Goal: Communication & Community: Answer question/provide support

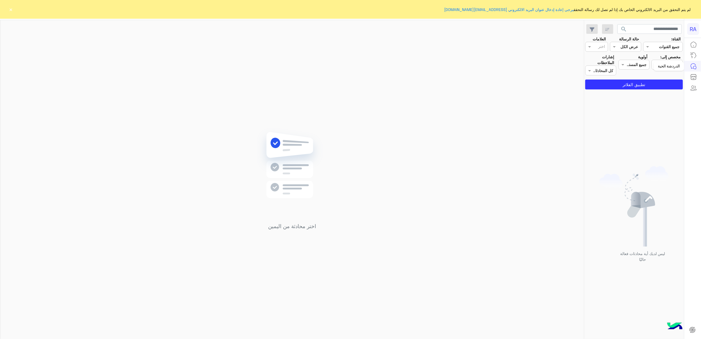
click at [671, 63] on div "الدردشة الحية" at bounding box center [669, 66] width 31 height 9
click at [661, 64] on div at bounding box center [667, 64] width 31 height 6
click at [660, 84] on b "غير معينة" at bounding box center [667, 86] width 15 height 5
click at [660, 84] on button "تطبيق الفلاتر" at bounding box center [634, 84] width 98 height 10
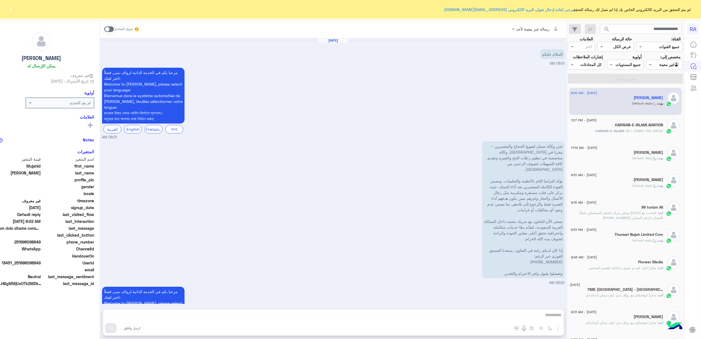
scroll to position [50, 0]
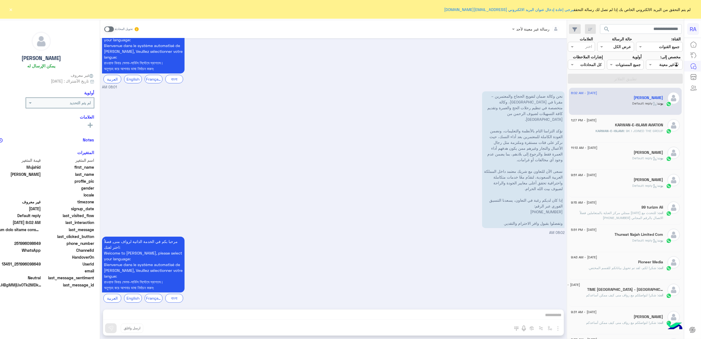
drag, startPoint x: 522, startPoint y: 213, endPoint x: 577, endPoint y: 195, distance: 58.6
click at [564, 195] on p "نحن وكالة ضمان لتفويج الحجاج والمعتمرين – مقرنا في [GEOGRAPHIC_DATA]، وكالة متخ…" at bounding box center [523, 159] width 82 height 137
drag, startPoint x: 577, startPoint y: 195, endPoint x: 541, endPoint y: 209, distance: 39.1
click at [547, 205] on p "نحن وكالة ضمان لتفويج الحجاج والمعتمرين – مقرنا في [GEOGRAPHIC_DATA]، وكالة متخ…" at bounding box center [523, 159] width 82 height 137
drag, startPoint x: 518, startPoint y: 218, endPoint x: 583, endPoint y: 94, distance: 140.0
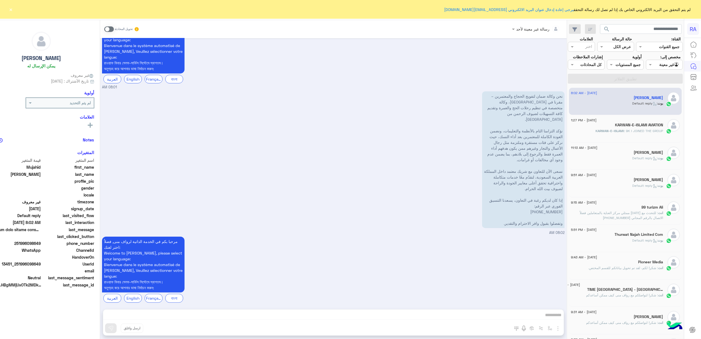
click at [567, 94] on div "[DATE] السلام عليكم 08:01 AM مرحبا بكم في الخدمة الذاتية لرواف منى, فضلاُ اختر …" at bounding box center [333, 170] width 467 height 265
copy p "lor ipsum dolo sitame consec adipiscing – elits do eiusmod، tempo incidi ut lab…"
click at [10, 7] on button "×" at bounding box center [10, 9] width 5 height 5
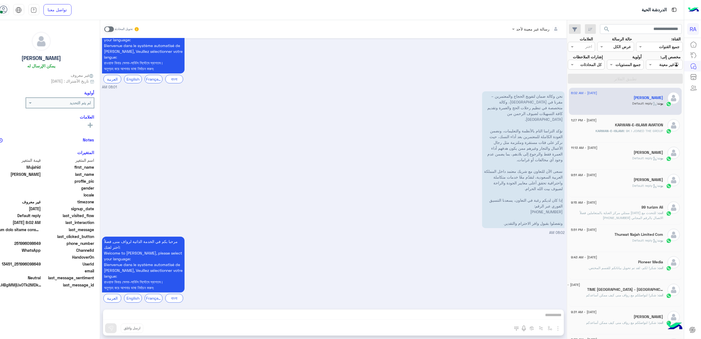
click at [114, 27] on span at bounding box center [109, 28] width 10 height 5
click at [368, 145] on div "نحن وكالة ضمان لتفويج الحجاج والمعتمرين – مقرنا في [GEOGRAPHIC_DATA]، وكالة متخ…" at bounding box center [333, 162] width 462 height 145
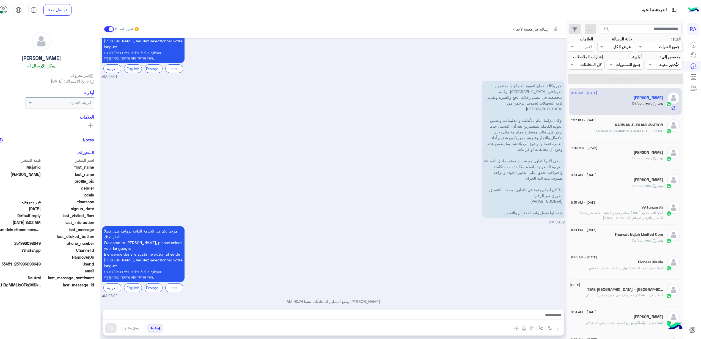
click at [450, 310] on div at bounding box center [333, 316] width 461 height 14
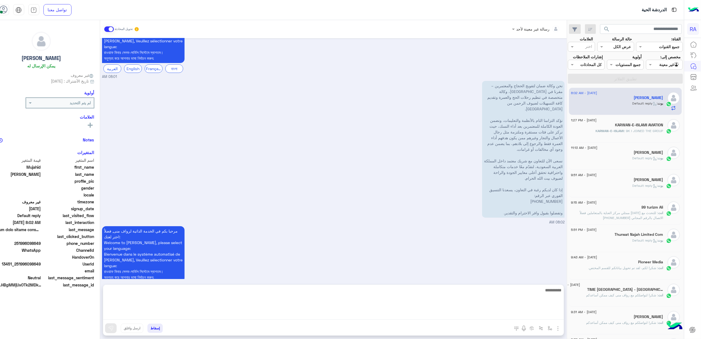
click at [447, 317] on textarea at bounding box center [333, 302] width 461 height 33
paste textarea "**********"
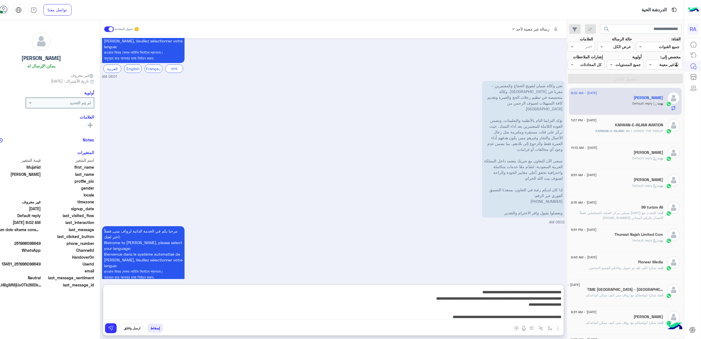
scroll to position [0, 0]
drag, startPoint x: 515, startPoint y: 290, endPoint x: 588, endPoint y: 285, distance: 73.0
click at [588, 285] on mat-drawer-container "search القناة: القناه جميع القنوات حالة الرسالة القناه عرض الكل العلامات اختر م…" at bounding box center [333, 180] width 701 height 321
click at [563, 292] on textarea "**********" at bounding box center [333, 302] width 460 height 33
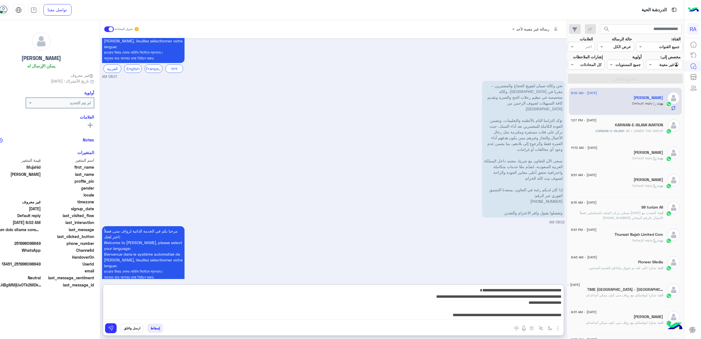
click at [472, 292] on textarea "**********" at bounding box center [333, 302] width 460 height 33
drag, startPoint x: 538, startPoint y: 309, endPoint x: 535, endPoint y: 308, distance: 3.5
click at [535, 308] on textarea "**********" at bounding box center [333, 302] width 460 height 33
drag, startPoint x: 513, startPoint y: 298, endPoint x: 534, endPoint y: 299, distance: 21.5
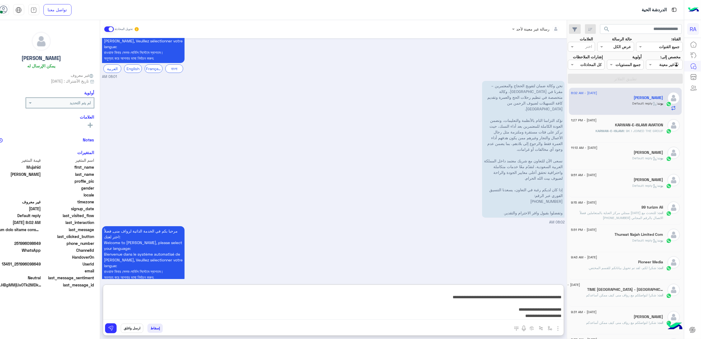
click at [534, 299] on textarea "**********" at bounding box center [333, 302] width 460 height 33
click at [511, 309] on textarea "**********" at bounding box center [333, 302] width 460 height 33
drag, startPoint x: 511, startPoint y: 298, endPoint x: 536, endPoint y: 299, distance: 25.3
click at [536, 299] on textarea "**********" at bounding box center [333, 302] width 460 height 33
click at [519, 312] on textarea "**********" at bounding box center [333, 302] width 460 height 33
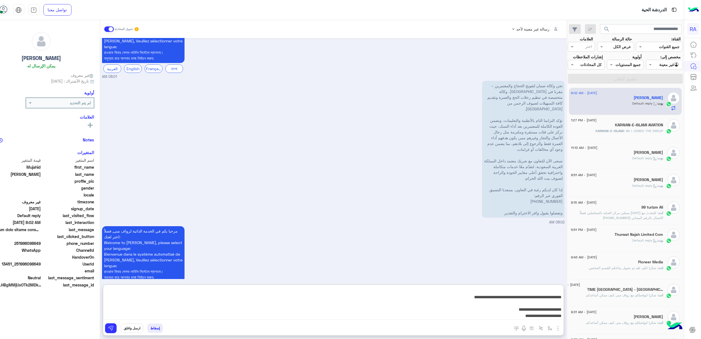
click at [518, 316] on textarea "**********" at bounding box center [333, 302] width 460 height 33
type textarea "**********"
click at [433, 308] on textarea "**********" at bounding box center [333, 302] width 460 height 33
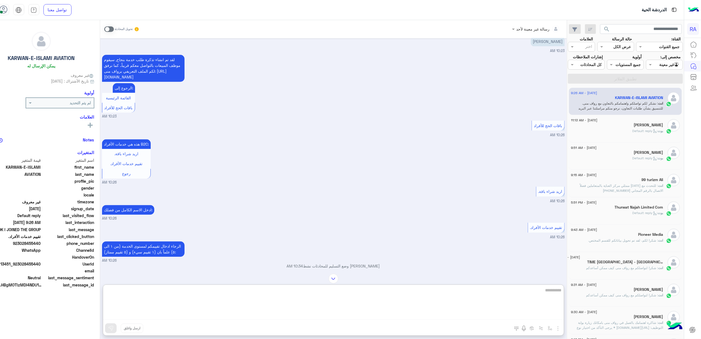
scroll to position [1754, 0]
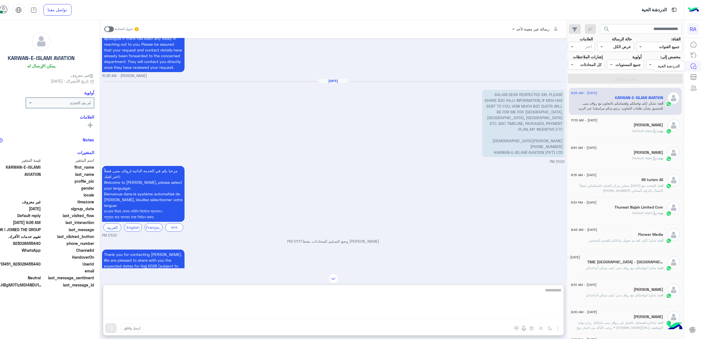
click at [662, 67] on div "الدردشة الحية" at bounding box center [669, 66] width 31 height 9
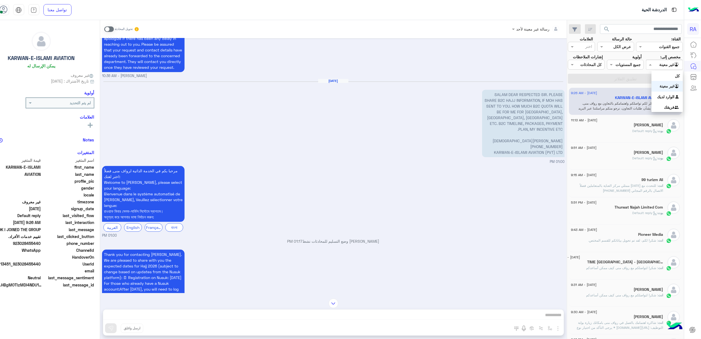
click at [674, 62] on input "text" at bounding box center [671, 65] width 18 height 6
click at [662, 94] on b "الوارد لديك" at bounding box center [665, 96] width 17 height 5
click at [659, 83] on button "تطبيق الفلاتر" at bounding box center [625, 79] width 115 height 10
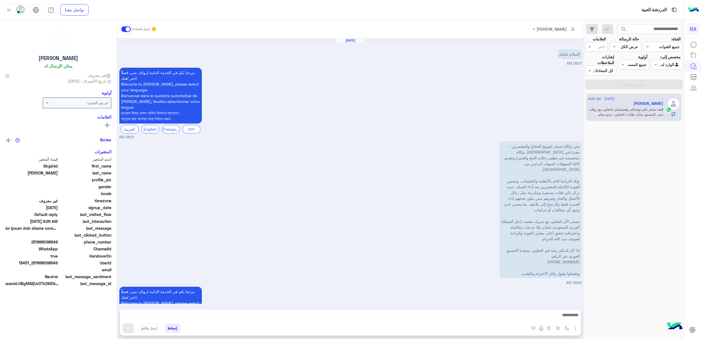
scroll to position [145, 0]
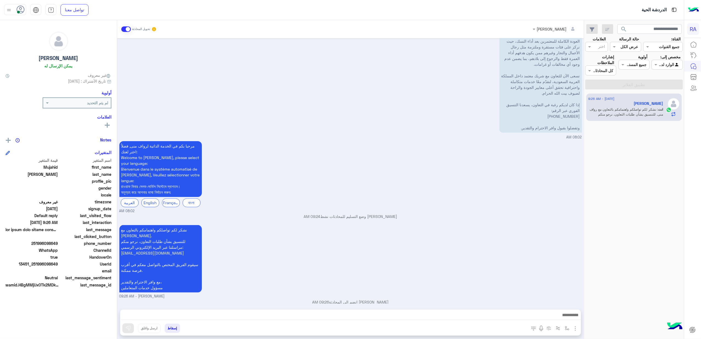
click at [467, 208] on small "08:02 AM" at bounding box center [350, 210] width 462 height 5
click at [129, 31] on span at bounding box center [126, 28] width 10 height 5
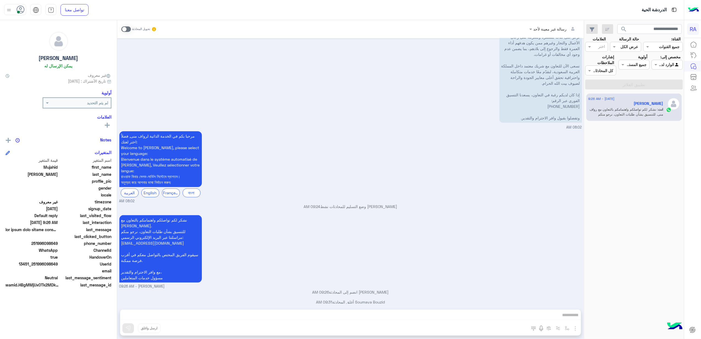
click at [670, 64] on input "text" at bounding box center [673, 65] width 13 height 6
click at [669, 80] on div "كل" at bounding box center [666, 76] width 31 height 10
click at [668, 80] on button "تطبيق الفلاتر" at bounding box center [634, 84] width 98 height 10
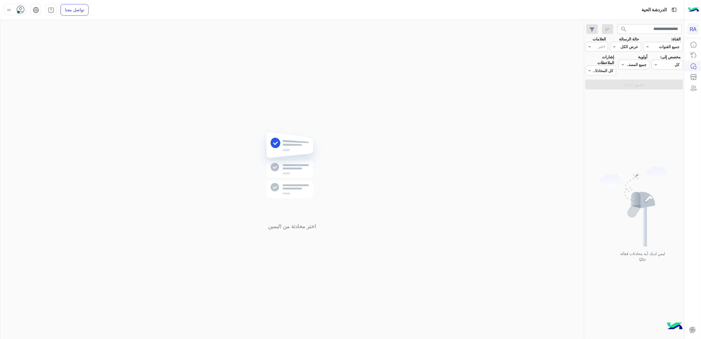
click at [670, 65] on input "text" at bounding box center [673, 65] width 13 height 6
click at [668, 96] on b "الوارد لديك" at bounding box center [665, 96] width 17 height 5
click at [663, 81] on button "تطبيق الفلاتر" at bounding box center [634, 84] width 98 height 10
click at [677, 64] on input "text" at bounding box center [673, 65] width 13 height 6
click at [674, 84] on div "غير معينة" at bounding box center [666, 86] width 31 height 11
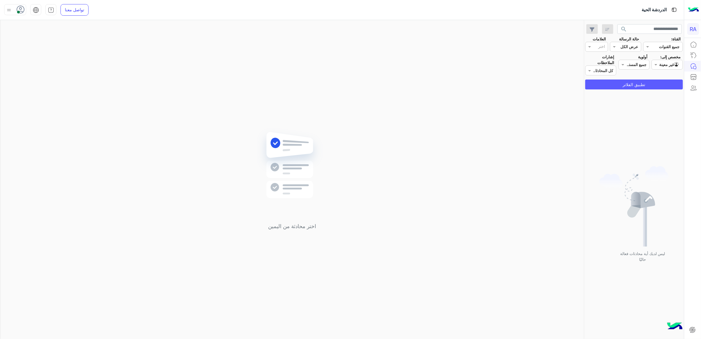
click at [673, 85] on button "تطبيق الفلاتر" at bounding box center [634, 84] width 98 height 10
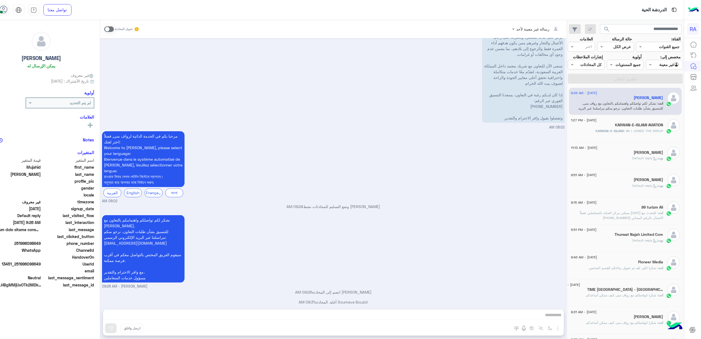
click at [633, 113] on span ": نشكر لكم تواصلكم واهتمامكم بالتعاون مع رواف منى. للتنسيق بشأن طلبات التعاون، …" at bounding box center [617, 113] width 91 height 24
click at [635, 138] on div "KARWAN-E-[DEMOGRAPHIC_DATA] : 9K I JOINED THE GROUP" at bounding box center [617, 133] width 92 height 10
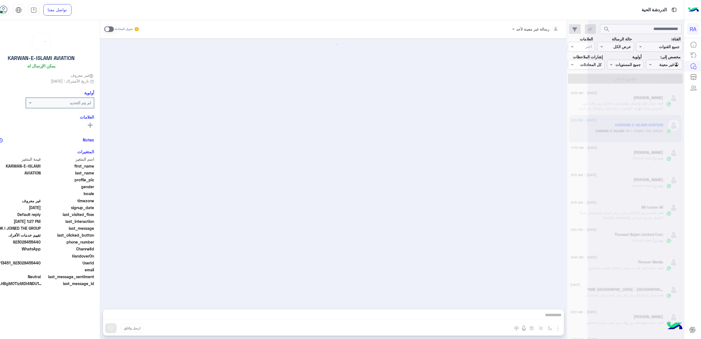
scroll to position [806, 0]
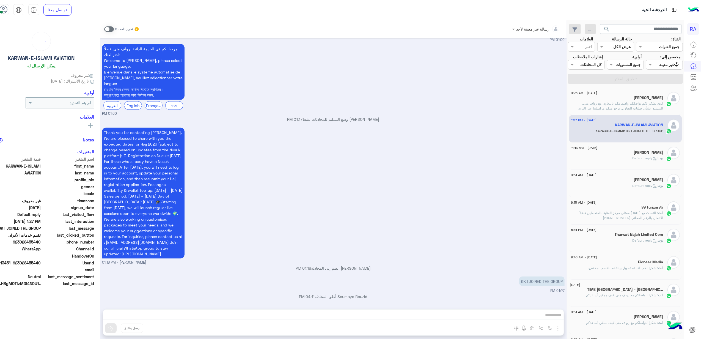
click at [640, 100] on h5 "[PERSON_NAME]" at bounding box center [648, 97] width 29 height 5
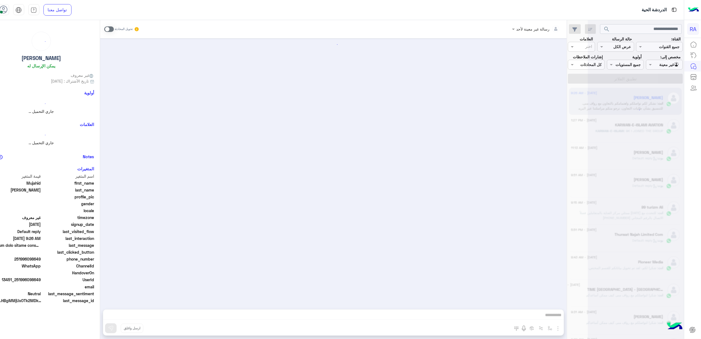
scroll to position [155, 0]
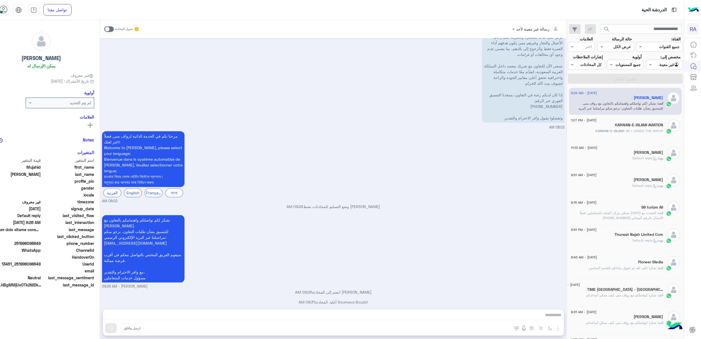
click at [671, 65] on input "text" at bounding box center [671, 65] width 18 height 6
click at [666, 98] on b "الوارد لديك" at bounding box center [665, 96] width 17 height 5
click at [666, 84] on button "تطبيق الفلاتر" at bounding box center [625, 79] width 115 height 10
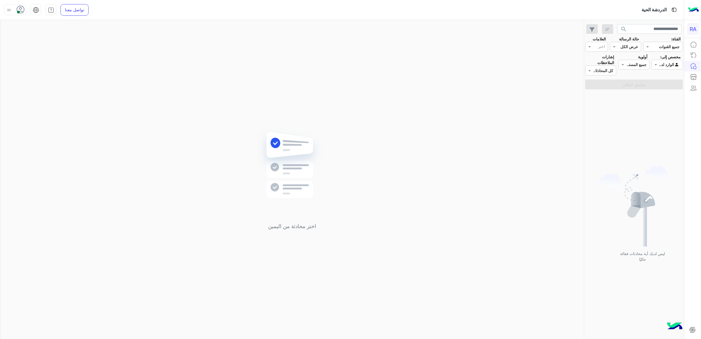
click at [663, 70] on div "Agent Filter الوارد لديك" at bounding box center [666, 65] width 31 height 10
click at [673, 85] on b "غير معينة" at bounding box center [667, 86] width 15 height 5
click at [668, 84] on button "تطبيق الفلاتر" at bounding box center [634, 84] width 98 height 10
